Goal: Task Accomplishment & Management: Complete application form

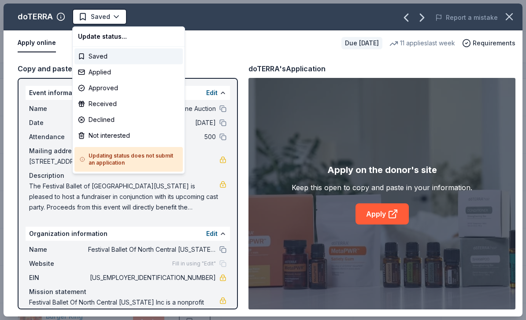
scroll to position [687, 0]
click at [106, 74] on div "Applied" at bounding box center [128, 72] width 108 height 16
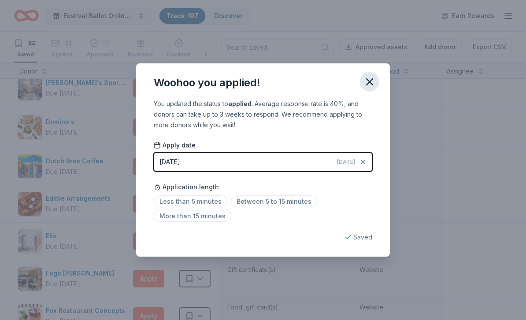
click at [370, 81] on icon "button" at bounding box center [370, 82] width 6 height 6
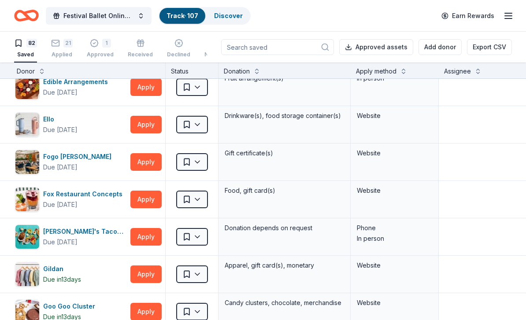
scroll to position [803, 4]
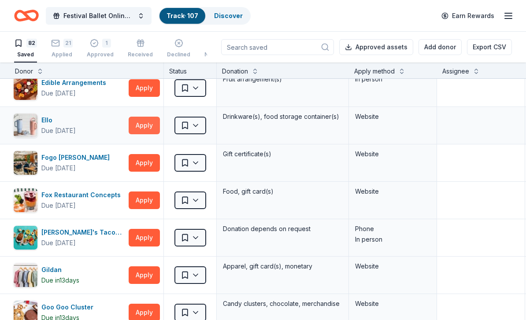
click at [135, 129] on button "Apply" at bounding box center [144, 126] width 31 height 18
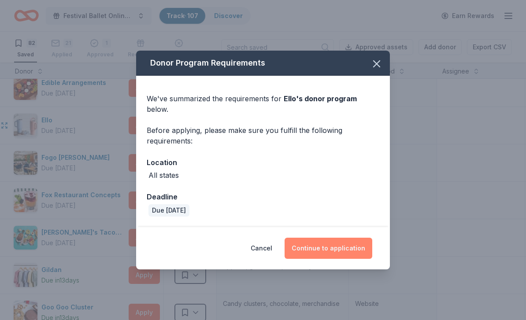
click at [353, 248] on button "Continue to application" at bounding box center [329, 248] width 88 height 21
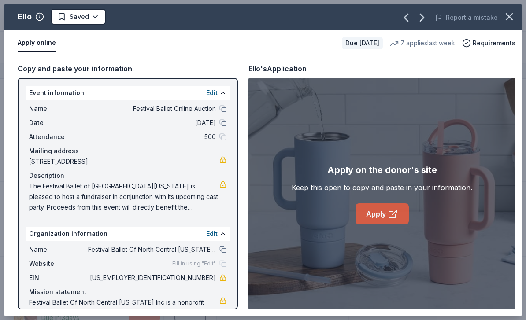
click at [392, 215] on icon at bounding box center [394, 212] width 5 height 5
click at [512, 19] on icon "button" at bounding box center [509, 17] width 12 height 12
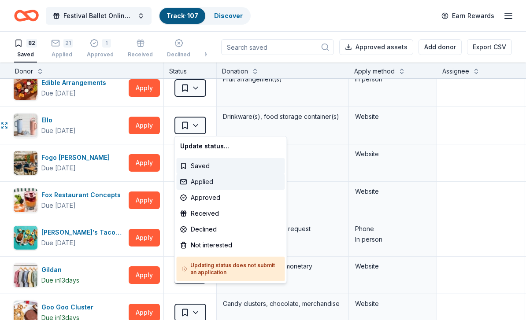
click at [200, 182] on div "Applied" at bounding box center [231, 182] width 108 height 16
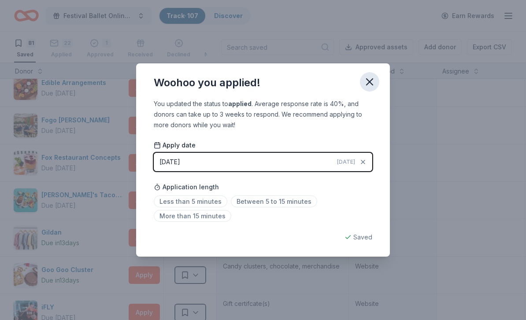
click at [370, 83] on icon "button" at bounding box center [370, 82] width 6 height 6
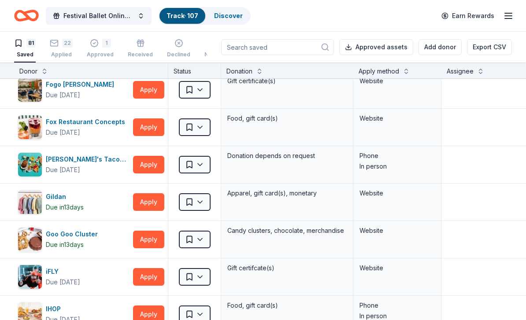
scroll to position [830, 0]
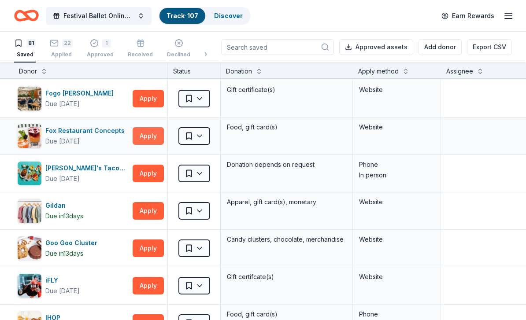
click at [150, 138] on button "Apply" at bounding box center [148, 136] width 31 height 18
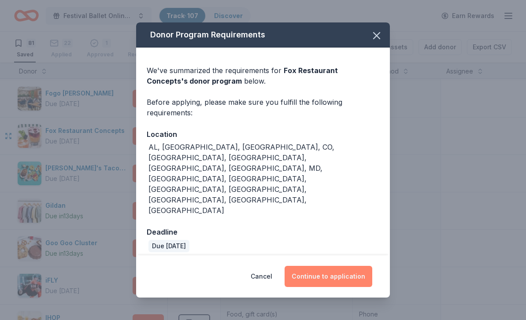
click at [350, 266] on button "Continue to application" at bounding box center [329, 276] width 88 height 21
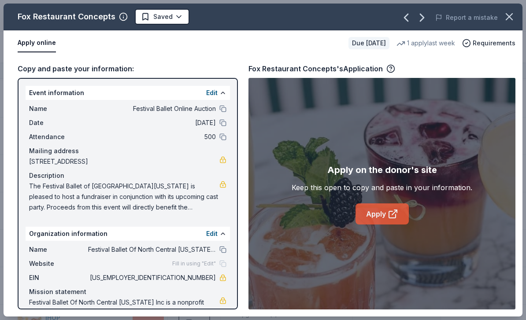
click at [380, 215] on link "Apply" at bounding box center [382, 214] width 53 height 21
click at [390, 207] on link "Apply" at bounding box center [382, 214] width 53 height 21
click at [512, 14] on icon "button" at bounding box center [509, 17] width 6 height 6
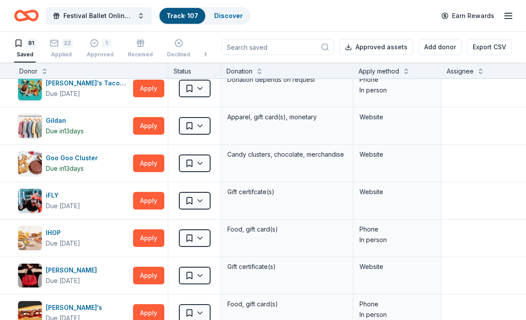
scroll to position [915, 0]
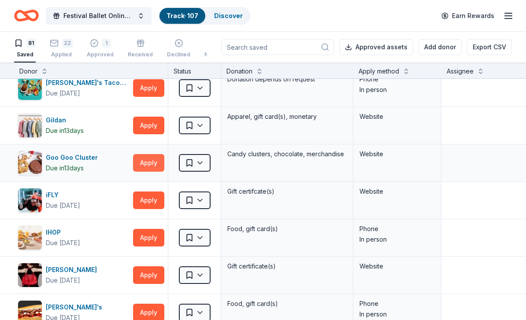
click at [148, 164] on button "Apply" at bounding box center [148, 163] width 31 height 18
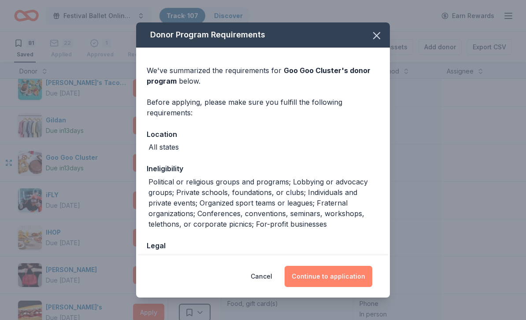
click at [353, 278] on button "Continue to application" at bounding box center [329, 276] width 88 height 21
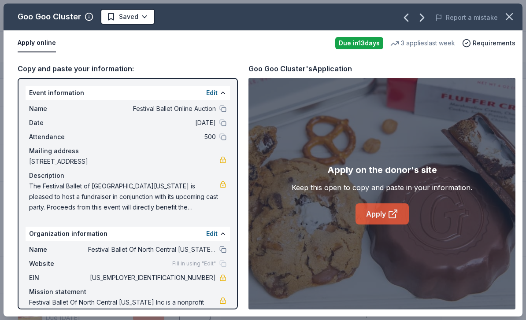
click at [403, 211] on link "Apply" at bounding box center [382, 214] width 53 height 21
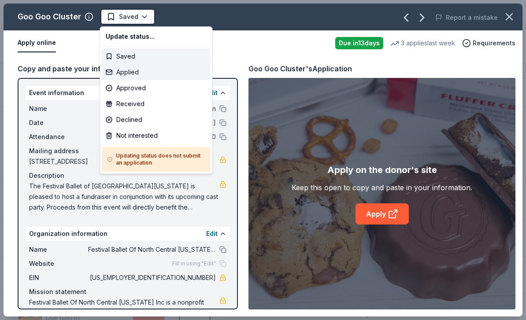
click at [132, 72] on div "Applied" at bounding box center [156, 72] width 108 height 16
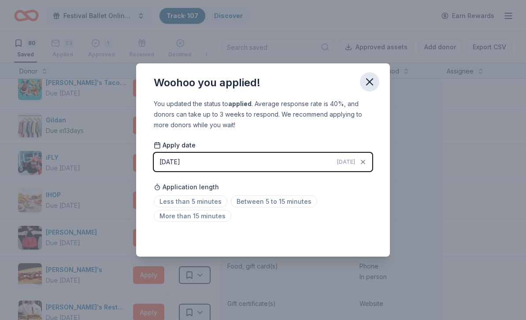
click at [374, 84] on icon "button" at bounding box center [370, 82] width 12 height 12
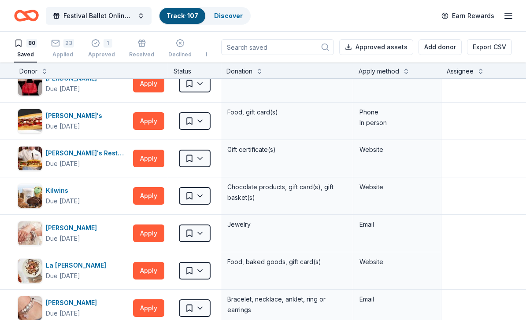
scroll to position [1068, 0]
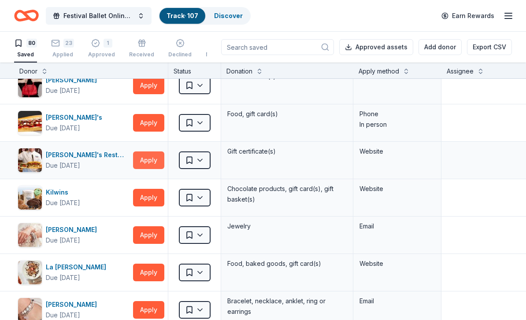
click at [149, 159] on button "Apply" at bounding box center [148, 161] width 31 height 18
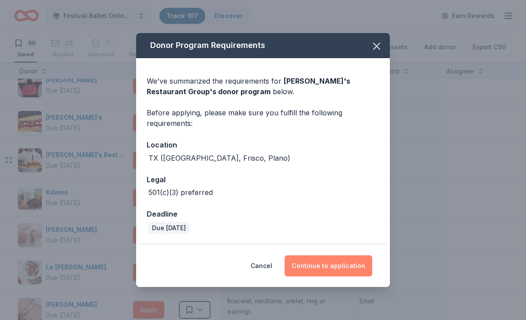
click at [344, 261] on button "Continue to application" at bounding box center [329, 266] width 88 height 21
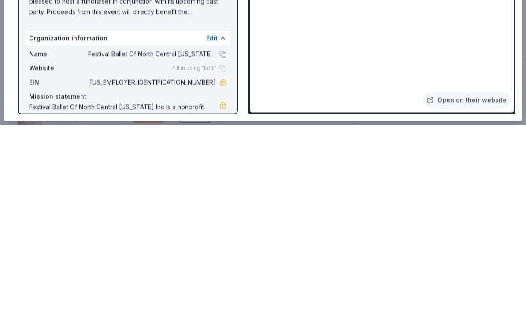
scroll to position [30, 0]
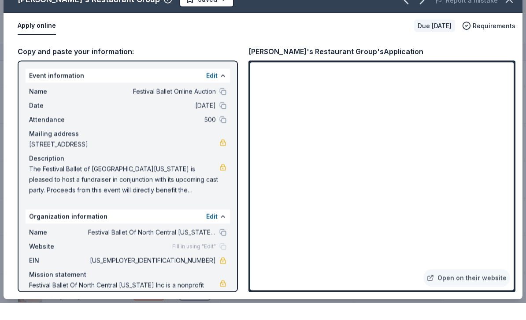
click at [226, 181] on link at bounding box center [222, 184] width 7 height 7
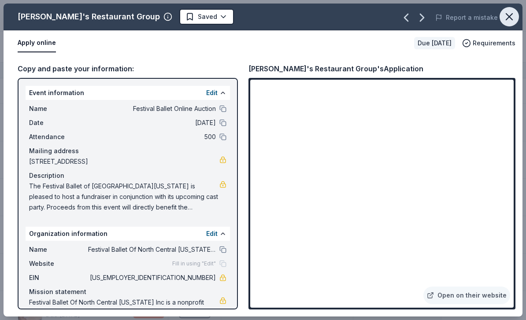
click at [512, 12] on icon "button" at bounding box center [509, 17] width 12 height 12
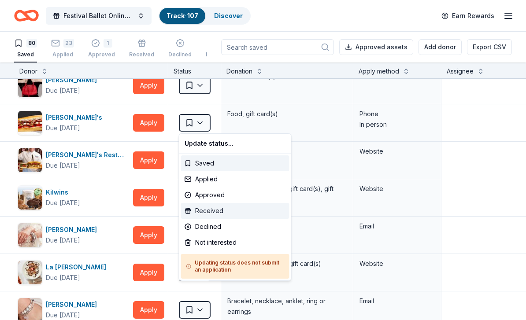
click at [211, 211] on div "Received" at bounding box center [235, 211] width 108 height 16
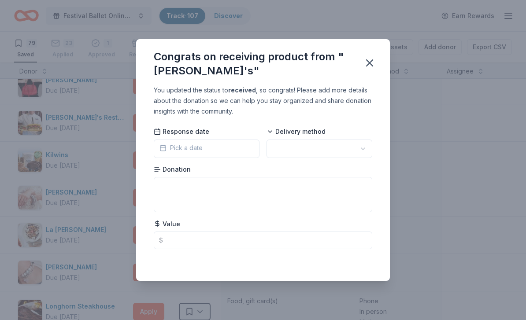
click at [373, 94] on div "You updated the status to received , so congrats! Please add more details about…" at bounding box center [263, 183] width 254 height 196
click at [366, 90] on div "You updated the status to received , so congrats! Please add more details about…" at bounding box center [263, 101] width 219 height 32
click at [371, 91] on div "You updated the status to received , so congrats! Please add more details about…" at bounding box center [263, 101] width 219 height 32
click at [368, 89] on div "You updated the status to received , so congrats! Please add more details about…" at bounding box center [263, 101] width 219 height 32
click at [371, 89] on div "You updated the status to received , so congrats! Please add more details about…" at bounding box center [263, 101] width 219 height 32
